Goal: Information Seeking & Learning: Check status

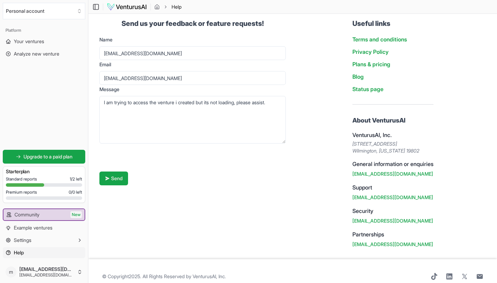
scroll to position [7, 0]
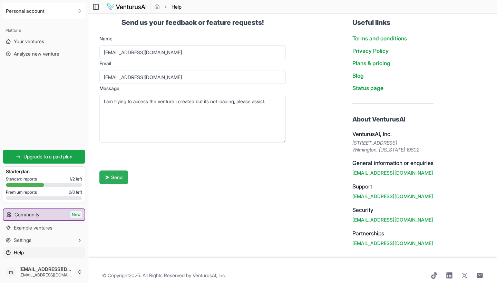
type textarea "I am trying to access the venture i created but its not loading, please assist."
click at [112, 178] on button "Send" at bounding box center [113, 177] width 29 height 14
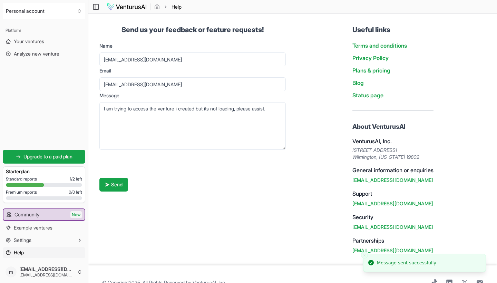
scroll to position [0, 0]
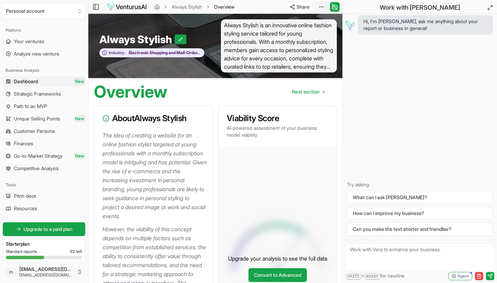
click at [322, 8] on html "We value your privacy We use cookies to enhance your browsing experience, serve…" at bounding box center [248, 141] width 497 height 283
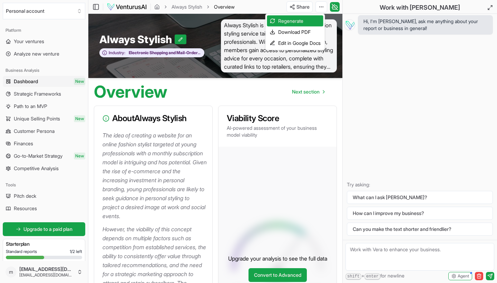
click at [403, 52] on html "We value your privacy We use cookies to enhance your browsing experience, serve…" at bounding box center [248, 141] width 497 height 283
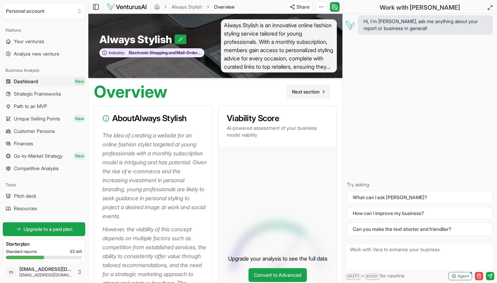
click at [302, 91] on span "Next section" at bounding box center [306, 91] width 28 height 7
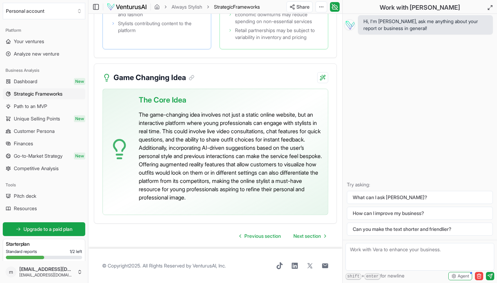
scroll to position [2189, 0]
click at [314, 236] on span "Next section" at bounding box center [307, 235] width 28 height 7
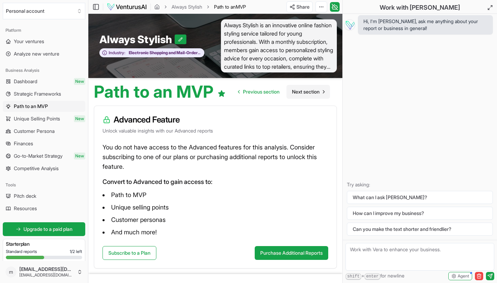
click at [314, 93] on span "Next section" at bounding box center [306, 91] width 28 height 7
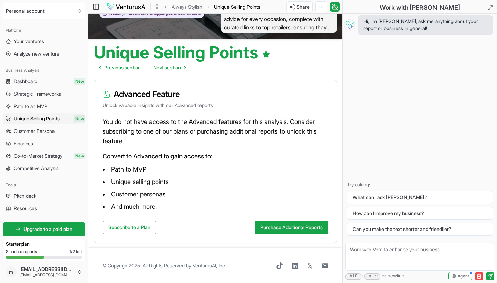
scroll to position [39, 0]
